Goal: Task Accomplishment & Management: Manage account settings

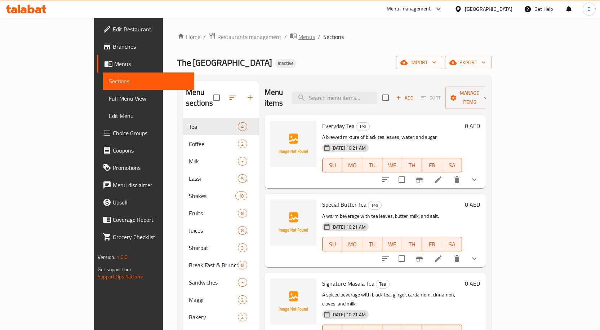
click at [290, 39] on span "breadcrumb" at bounding box center [294, 36] width 9 height 9
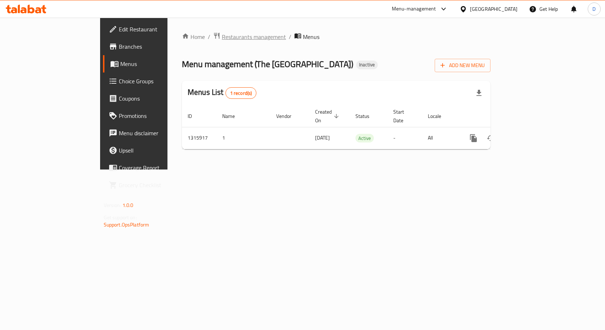
click at [222, 35] on span "Restaurants management" at bounding box center [254, 36] width 64 height 9
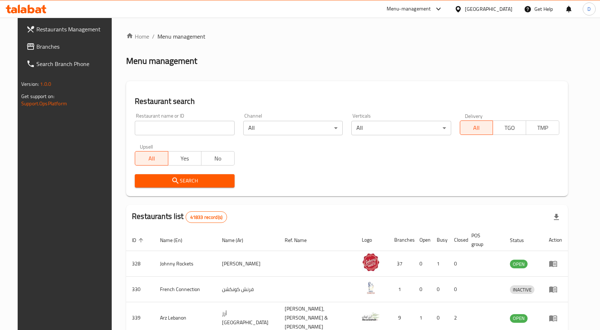
click at [37, 43] on span "Branches" at bounding box center [74, 46] width 76 height 9
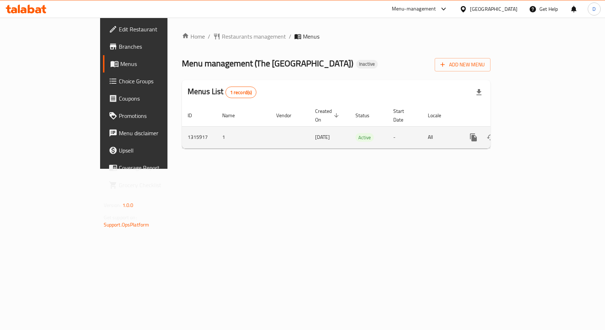
click at [530, 133] on icon "enhanced table" at bounding box center [525, 137] width 9 height 9
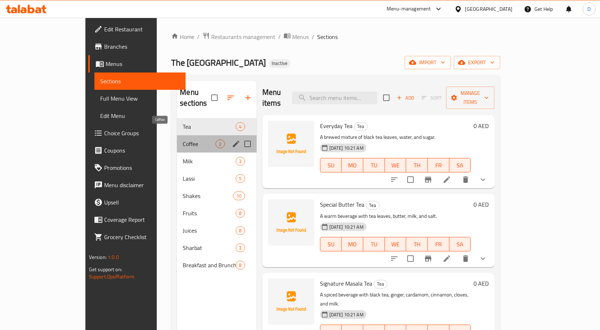
click at [183, 139] on span "Coffee" at bounding box center [199, 143] width 33 height 9
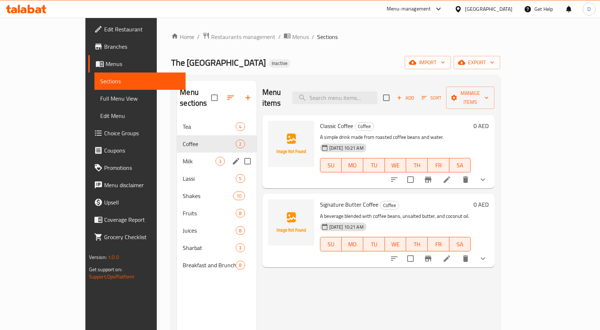
click at [177, 155] on div "Milk 3" at bounding box center [216, 160] width 79 height 17
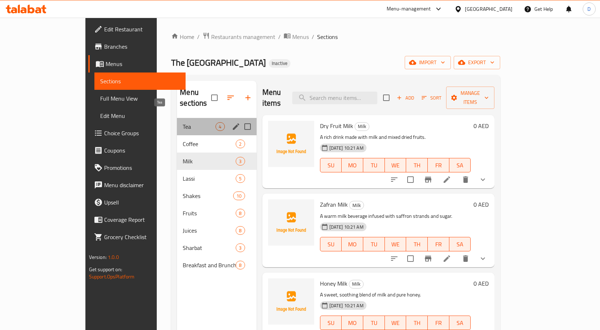
click at [183, 122] on span "Tea" at bounding box center [199, 126] width 33 height 9
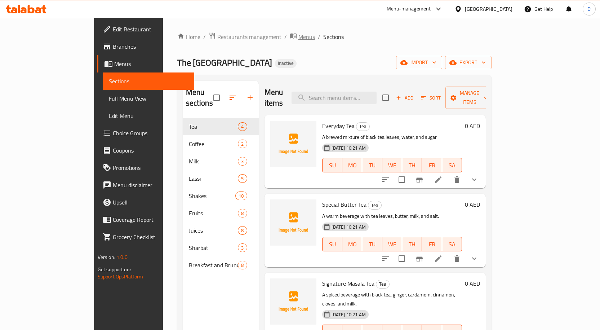
click at [298, 40] on span "Menus" at bounding box center [306, 36] width 17 height 9
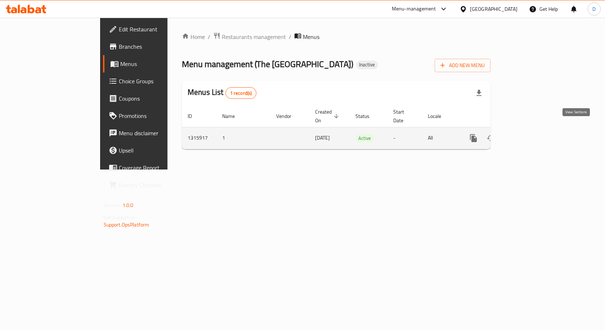
click at [529, 135] on icon "enhanced table" at bounding box center [525, 138] width 6 height 6
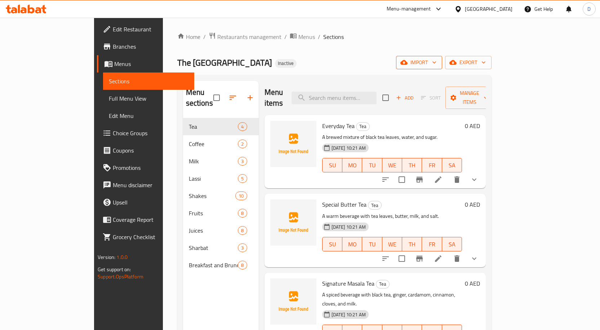
click at [436, 63] on span "import" at bounding box center [419, 62] width 35 height 9
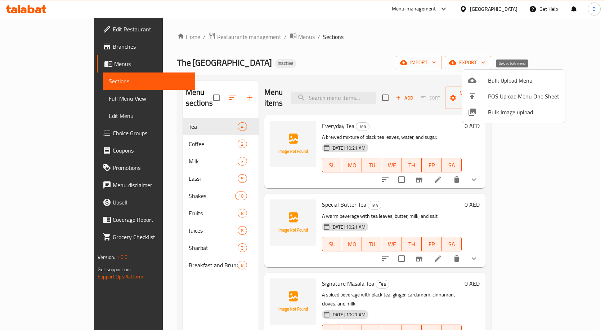
click at [529, 77] on span "Bulk Upload Menu" at bounding box center [523, 80] width 71 height 9
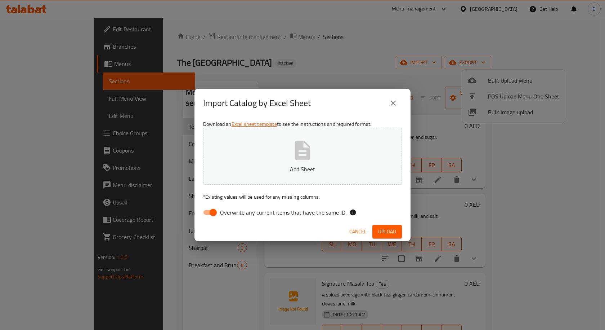
click at [225, 215] on span "Overwrite any current items that have the same ID." at bounding box center [283, 212] width 126 height 9
click at [225, 215] on input "Overwrite any current items that have the same ID." at bounding box center [213, 212] width 41 height 14
checkbox input "false"
click at [392, 234] on span "Upload" at bounding box center [387, 231] width 18 height 9
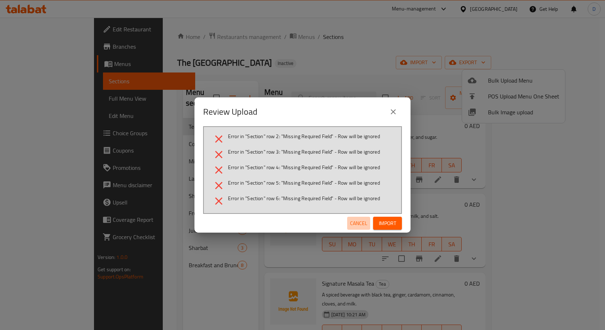
click at [355, 219] on span "Cancel" at bounding box center [358, 223] width 17 height 9
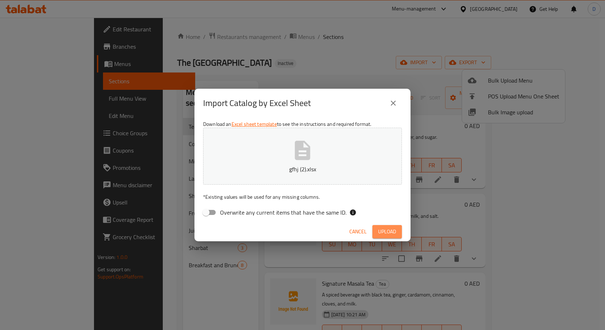
click at [384, 231] on span "Upload" at bounding box center [387, 231] width 18 height 9
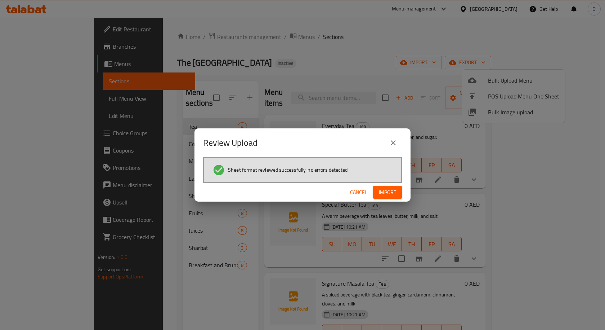
click at [387, 195] on span "Import" at bounding box center [387, 192] width 17 height 9
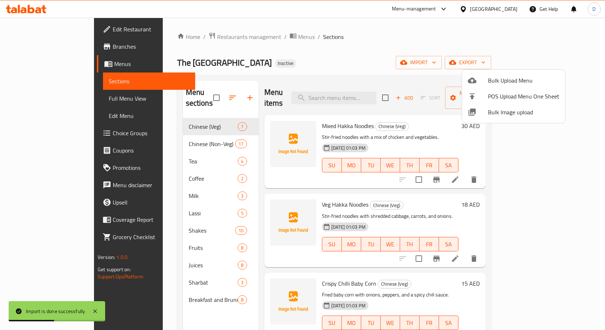
click at [48, 98] on div at bounding box center [302, 165] width 605 height 330
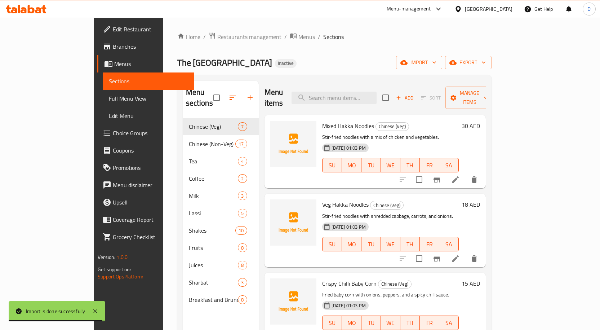
click at [109, 101] on span "Full Menu View" at bounding box center [149, 98] width 80 height 9
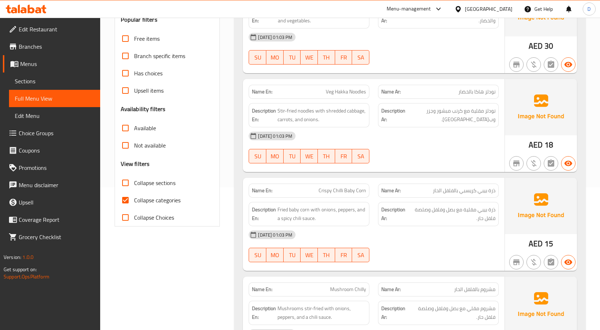
scroll to position [144, 0]
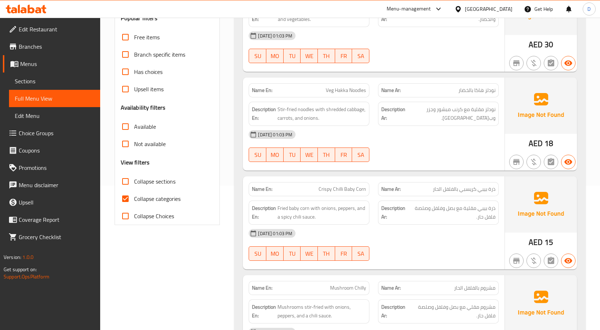
click at [144, 192] on label "Collapse categories" at bounding box center [149, 198] width 64 height 17
click at [134, 192] on input "Collapse categories" at bounding box center [125, 198] width 17 height 17
checkbox input "false"
click at [133, 179] on input "Collapse sections" at bounding box center [125, 181] width 17 height 17
checkbox input "true"
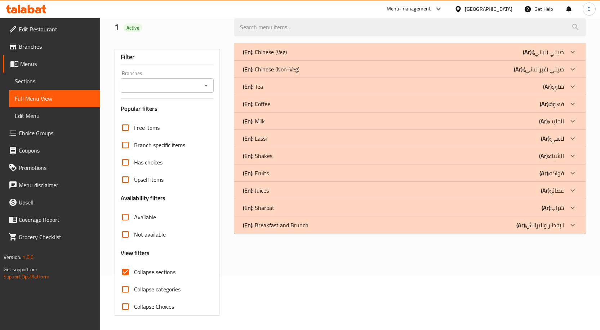
scroll to position [0, 0]
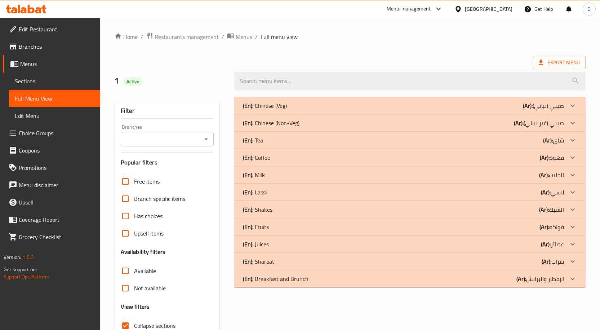
click at [553, 125] on p "(Ar): صيني (غير نباتي)" at bounding box center [539, 123] width 50 height 9
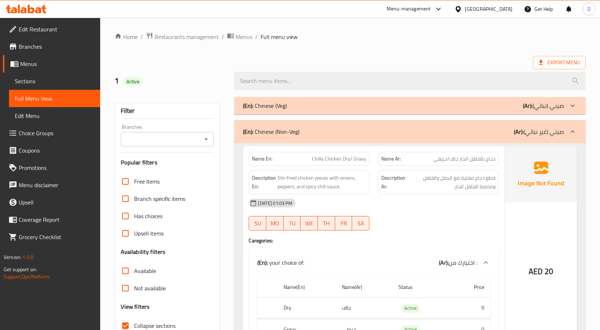
click at [550, 108] on p "(Ar): صيني (نباتي)" at bounding box center [543, 105] width 41 height 9
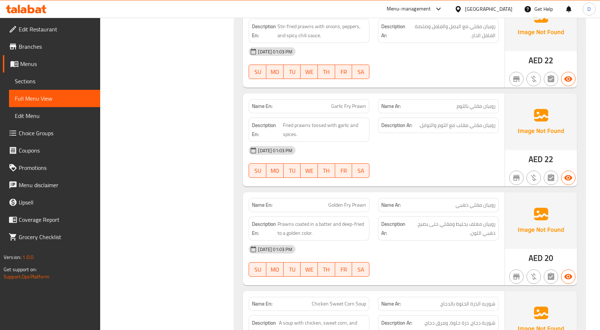
scroll to position [1867, 0]
